Goal: Navigation & Orientation: Find specific page/section

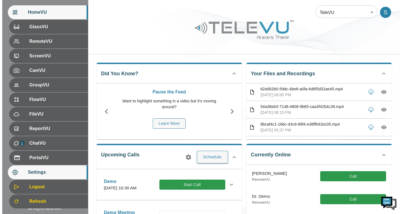
scroll to position [77, 0]
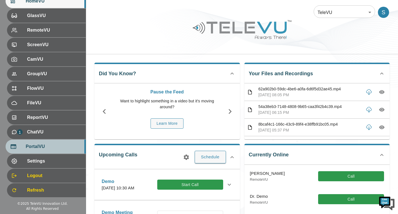
click at [52, 152] on div "PortalVU" at bounding box center [46, 146] width 80 height 14
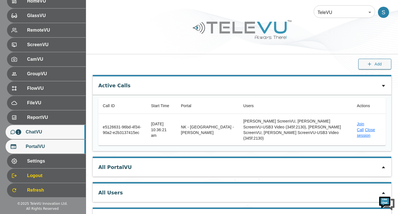
click at [56, 137] on div "1 ChatVU" at bounding box center [46, 132] width 80 height 14
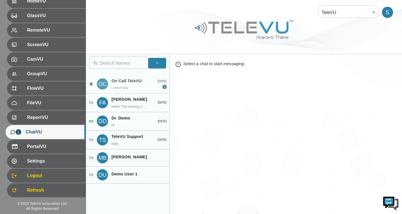
click at [115, 87] on p "I need help" at bounding box center [128, 87] width 35 height 5
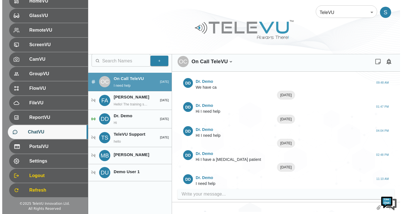
scroll to position [69, 0]
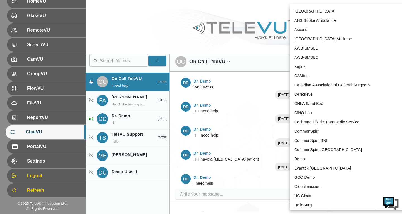
click at [317, 10] on body "Welcome Sepehr HomeVU GlassVU RemoteVU ScreenVU CamVU GroupVU FlowVU FileVU Rep…" at bounding box center [201, 105] width 402 height 214
